Goal: Transaction & Acquisition: Register for event/course

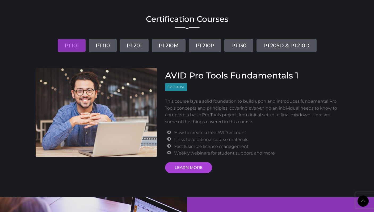
scroll to position [623, 0]
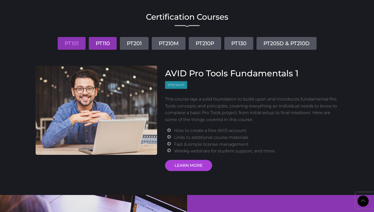
click at [105, 45] on link "PT110" at bounding box center [103, 43] width 28 height 13
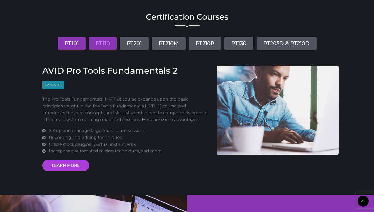
click at [70, 43] on link "PT101" at bounding box center [72, 43] width 28 height 13
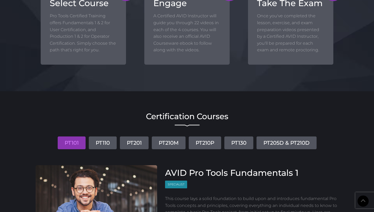
scroll to position [524, 0]
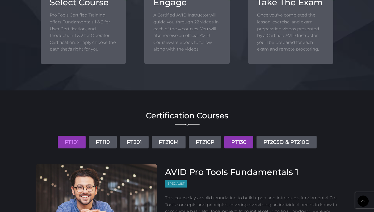
click at [238, 144] on link "PT130" at bounding box center [239, 142] width 29 height 13
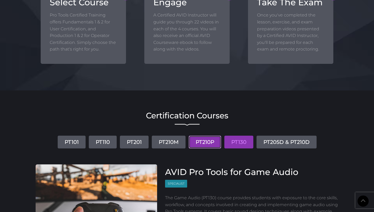
click at [205, 142] on link "PT210P" at bounding box center [205, 142] width 32 height 13
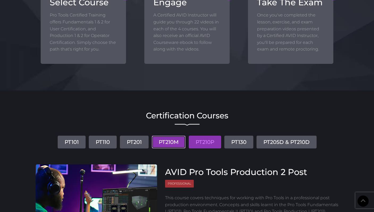
click at [173, 142] on link "PT210M" at bounding box center [169, 142] width 34 height 13
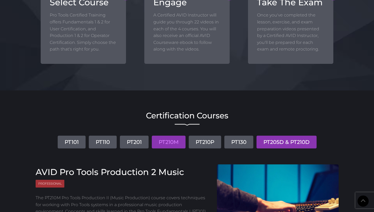
click at [277, 140] on link "PT205D & PT210D" at bounding box center [287, 142] width 60 height 13
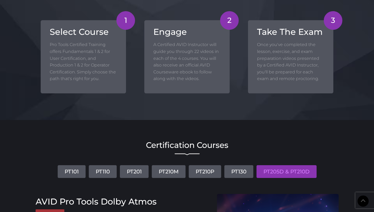
scroll to position [493, 0]
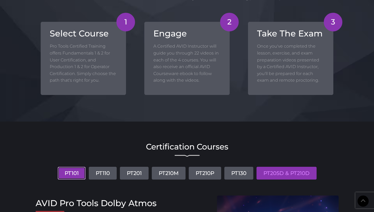
click at [67, 175] on link "PT101" at bounding box center [72, 173] width 28 height 13
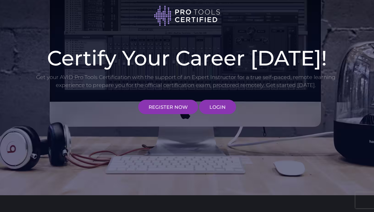
scroll to position [0, 0]
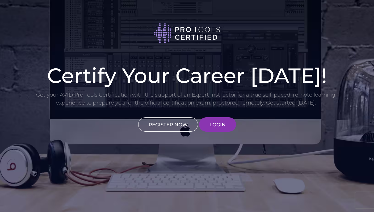
click at [160, 124] on link "REGISTER NOW" at bounding box center [168, 124] width 60 height 14
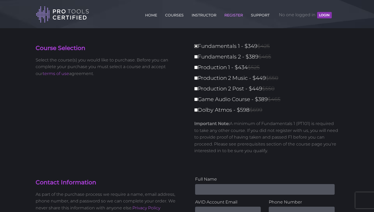
click at [197, 46] on input "Fundamentals 1 - $349 $425" at bounding box center [196, 45] width 3 height 3
checkbox input "true"
type input "349"
click at [197, 57] on input "Fundamentals 2 - $389 $465" at bounding box center [196, 56] width 3 height 3
checkbox input "true"
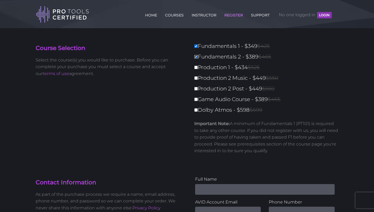
type input "738"
click at [196, 68] on input "Production 1 - $434 $525" at bounding box center [196, 67] width 3 height 3
checkbox input "true"
type input "1172"
click at [196, 79] on input "Production 2 Music - $449 $550" at bounding box center [196, 77] width 3 height 3
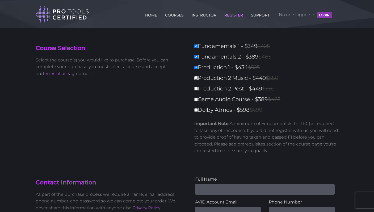
checkbox input "true"
type input "1621"
click at [195, 89] on input "Production 2 Post - $449 $550" at bounding box center [196, 88] width 3 height 3
checkbox input "true"
type input "2070"
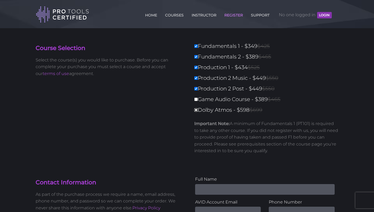
click at [196, 111] on input "Dolby Atmos - $598 $699" at bounding box center [196, 109] width 3 height 3
checkbox input "true"
type input "2668"
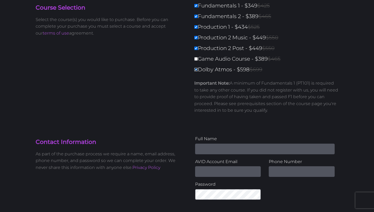
scroll to position [40, 0]
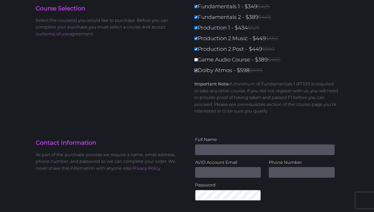
click at [197, 71] on input "Dolby Atmos - $598 $699" at bounding box center [196, 70] width 3 height 3
checkbox input "false"
type input "2070"
click at [197, 51] on input "Production 2 Post - $449 $550" at bounding box center [196, 48] width 3 height 3
checkbox input "false"
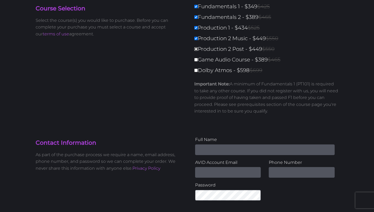
type input "1621"
click at [196, 40] on input "Production 2 Music - $449 $550" at bounding box center [196, 38] width 3 height 3
checkbox input "false"
type input "1172"
click at [196, 30] on label "Production 1 - $434 $525" at bounding box center [269, 27] width 148 height 9
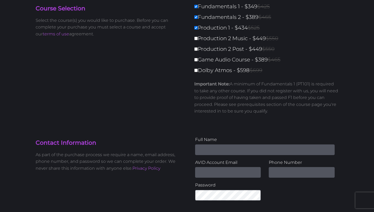
click at [196, 30] on input "Production 1 - $434 $525" at bounding box center [196, 27] width 3 height 3
checkbox input "false"
type input "738"
click at [196, 19] on input "Fundamentals 2 - $389 $465" at bounding box center [196, 16] width 3 height 3
checkbox input "false"
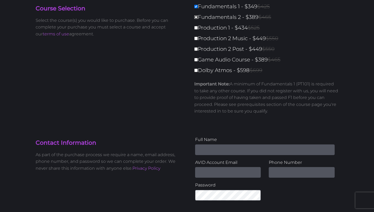
type input "349"
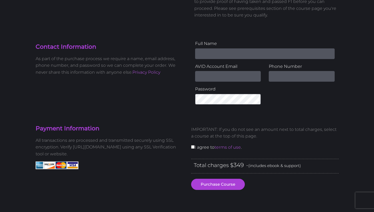
scroll to position [136, 0]
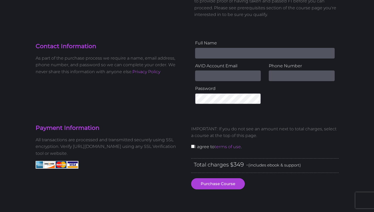
click at [232, 54] on input "Name" at bounding box center [265, 53] width 140 height 11
type input "Sean Barcoe"
type input "info@thebarcoe.studio"
click at [274, 78] on input "0529987060" at bounding box center [302, 76] width 66 height 11
type input "971529987060"
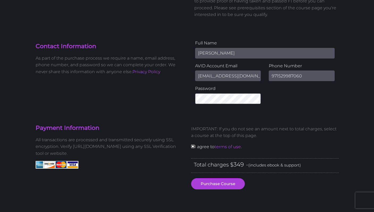
click at [193, 148] on input "checkbox" at bounding box center [192, 146] width 3 height 3
checkbox input "true"
click at [207, 184] on button "Purchase Course" at bounding box center [218, 183] width 54 height 11
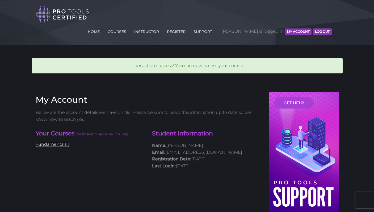
click at [61, 142] on link "Fundamentals 1" at bounding box center [53, 144] width 34 height 5
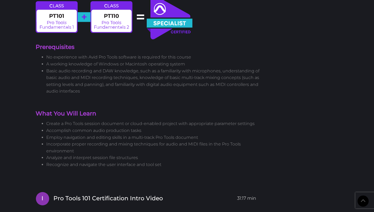
scroll to position [487, 0]
